Goal: Information Seeking & Learning: Learn about a topic

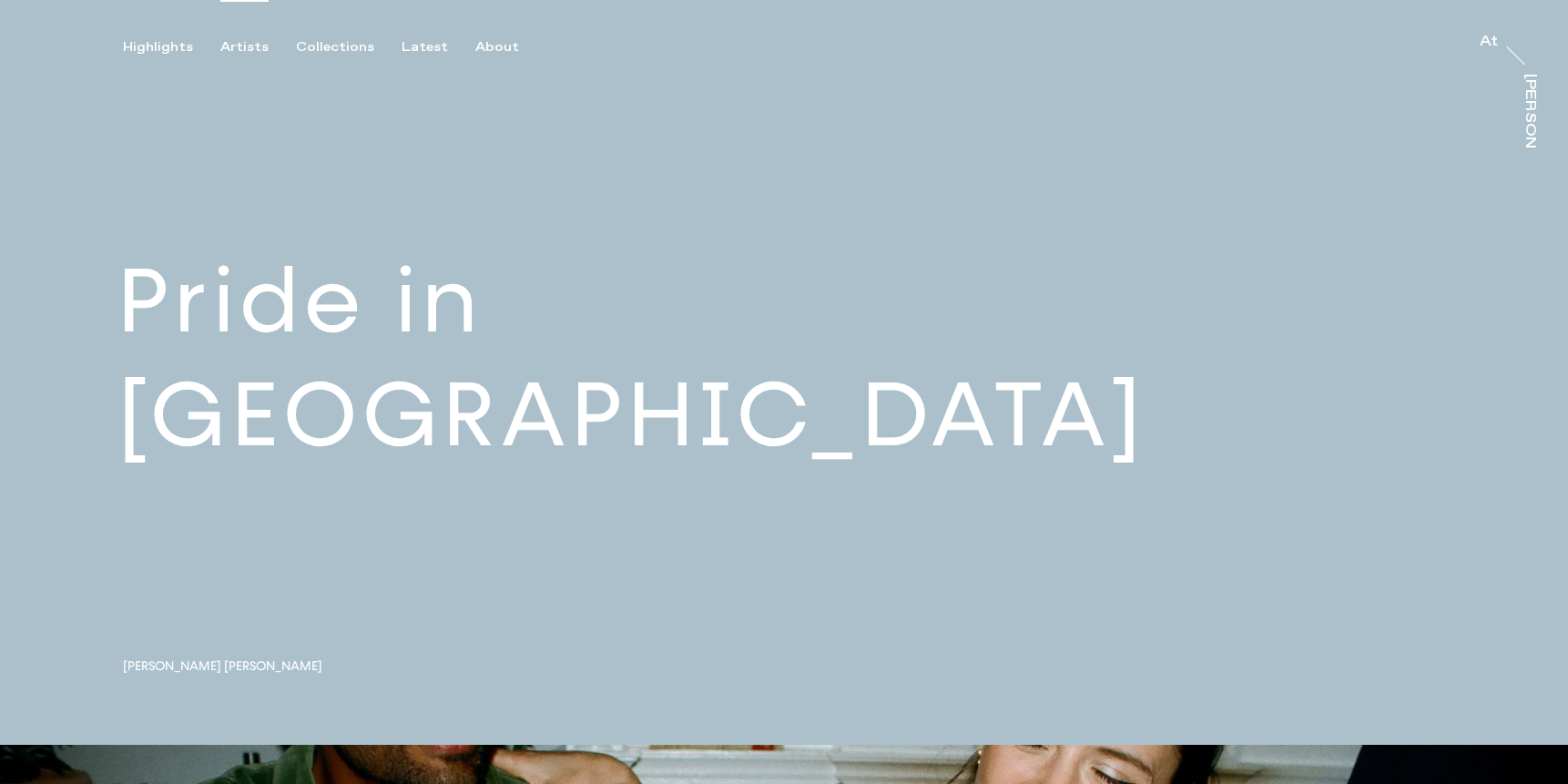
click at [252, 45] on div "Artists" at bounding box center [245, 47] width 49 height 16
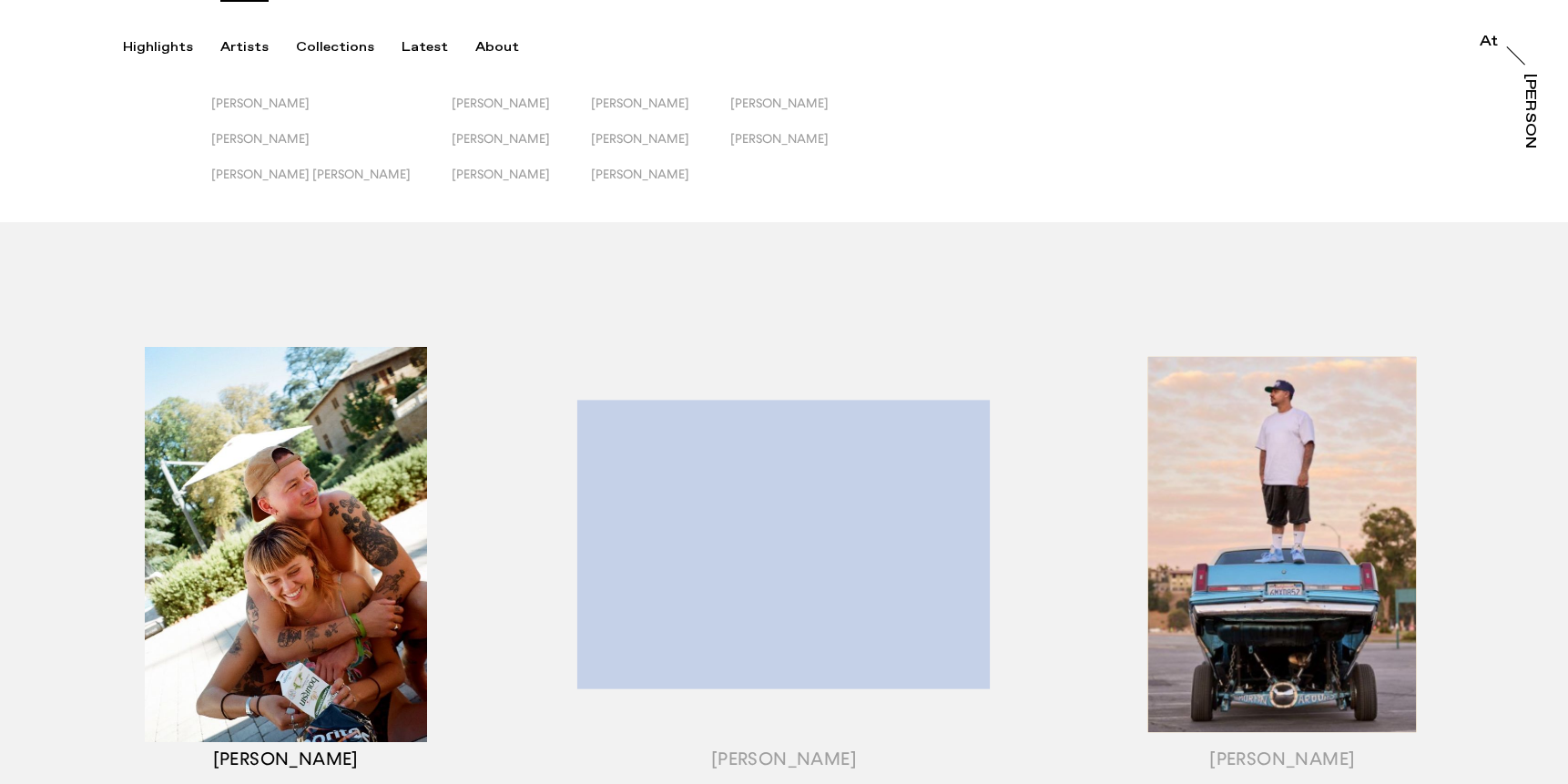
click at [327, 484] on div "button" at bounding box center [285, 567] width 498 height 568
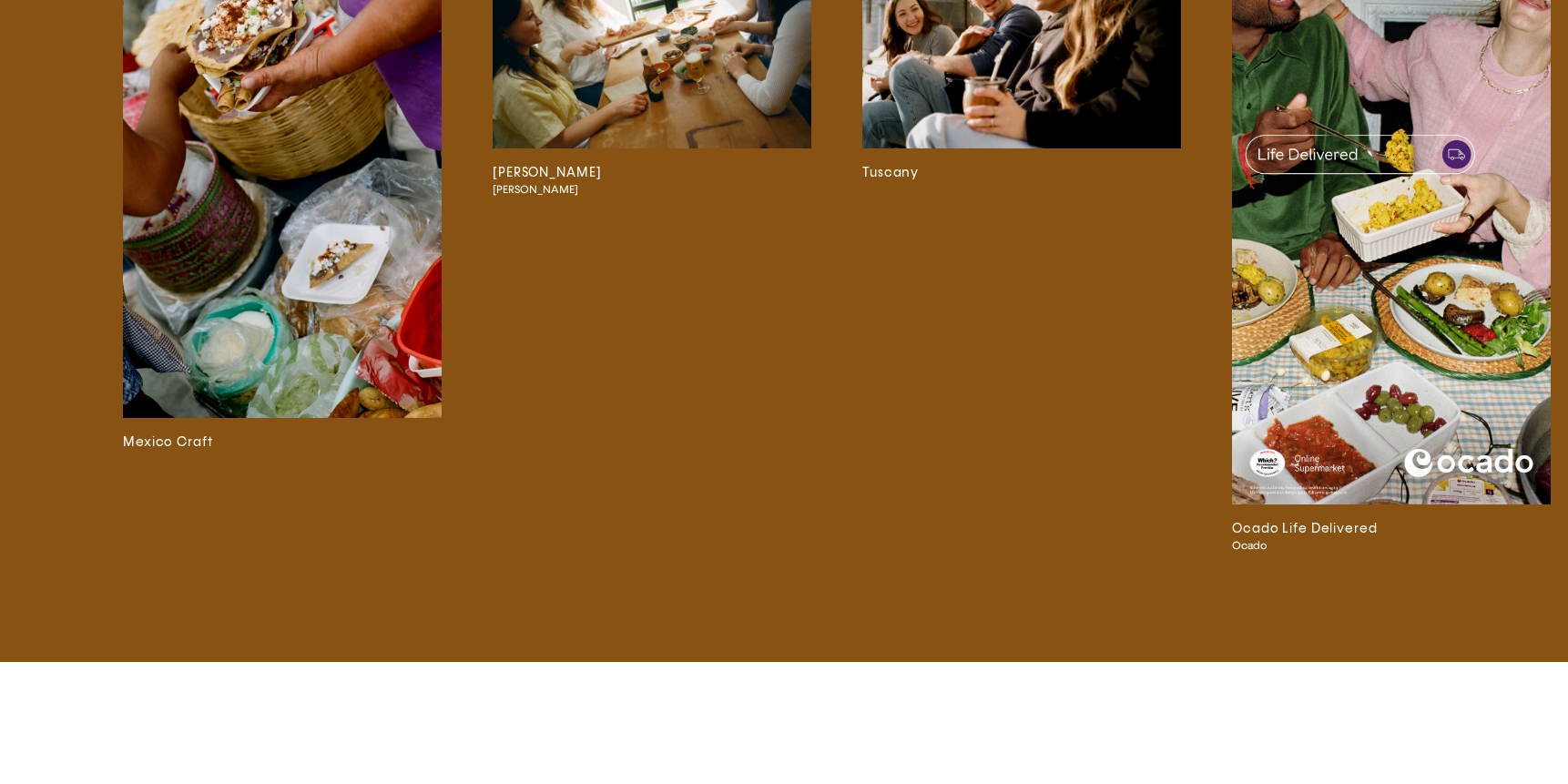
scroll to position [4624, 0]
click at [1378, 404] on img at bounding box center [1390, 220] width 318 height 567
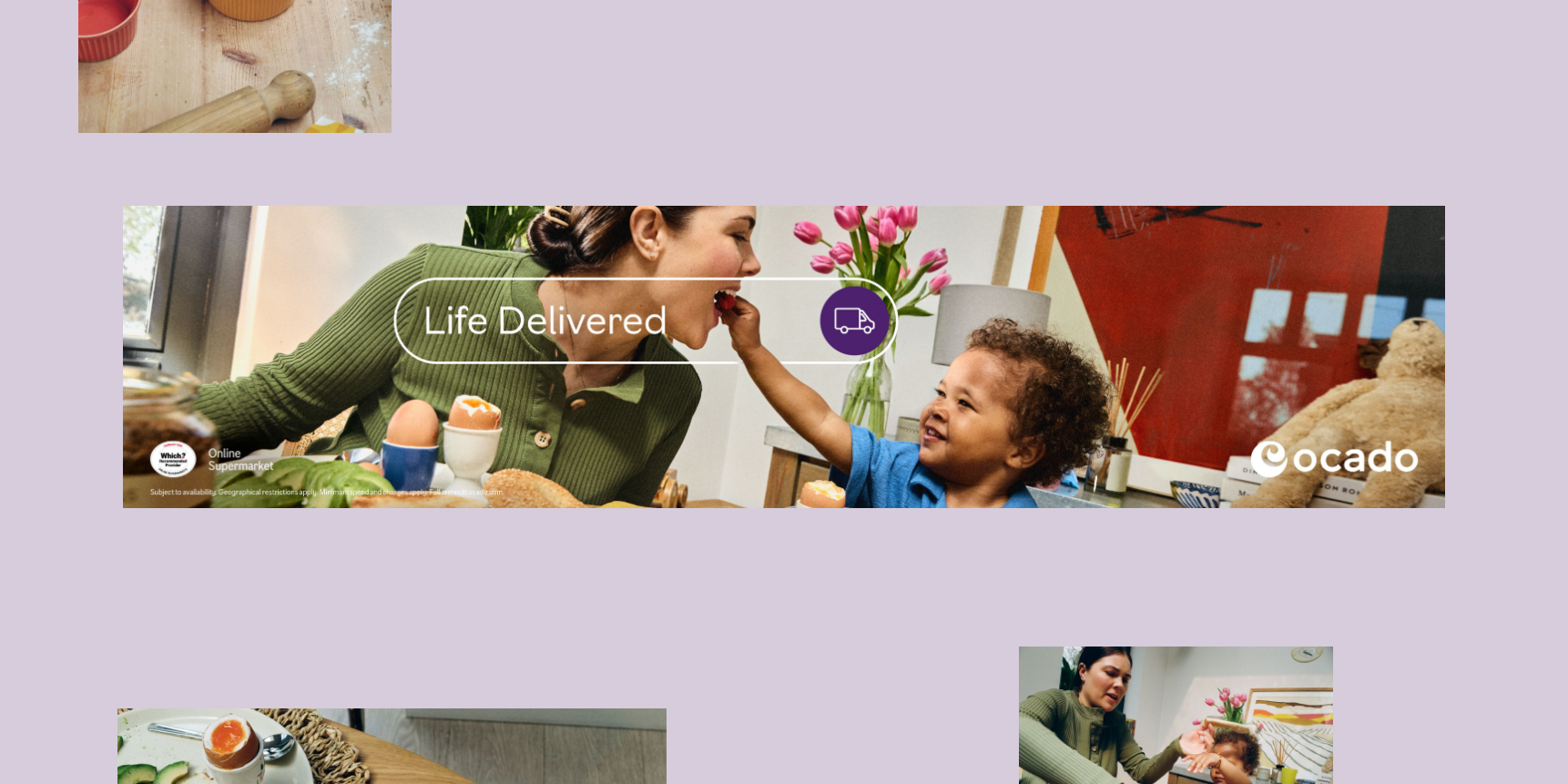
scroll to position [3812, 0]
